Goal: Information Seeking & Learning: Learn about a topic

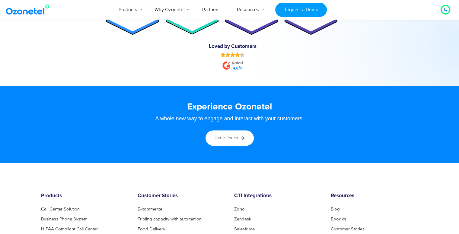
scroll to position [3312, 0]
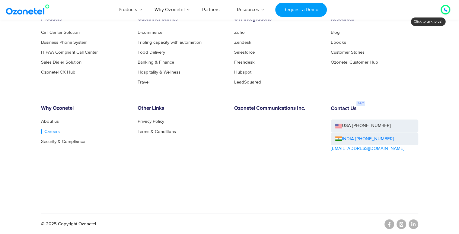
click at [50, 129] on link "Careers" at bounding box center [50, 131] width 19 height 5
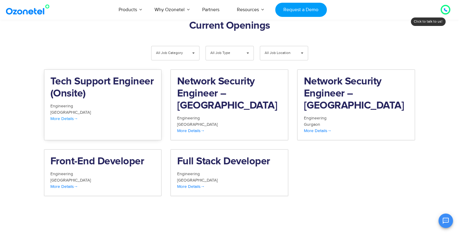
click at [65, 116] on span "More Details" at bounding box center [64, 118] width 28 height 5
click at [242, 76] on h2 "Network Security Engineer – Hyderabad" at bounding box center [229, 94] width 105 height 36
click at [337, 78] on h2 "Network Security Engineer – Gurgaon" at bounding box center [356, 94] width 105 height 36
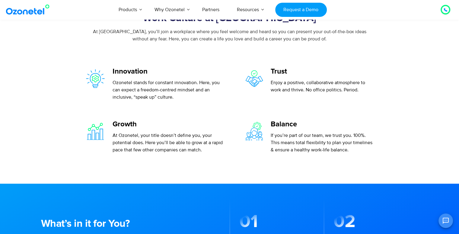
scroll to position [222, 0]
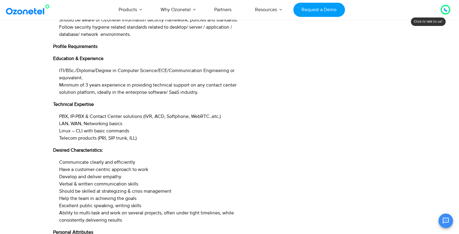
scroll to position [637, 0]
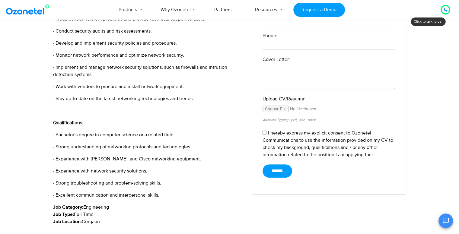
scroll to position [209, 0]
